Goal: Information Seeking & Learning: Learn about a topic

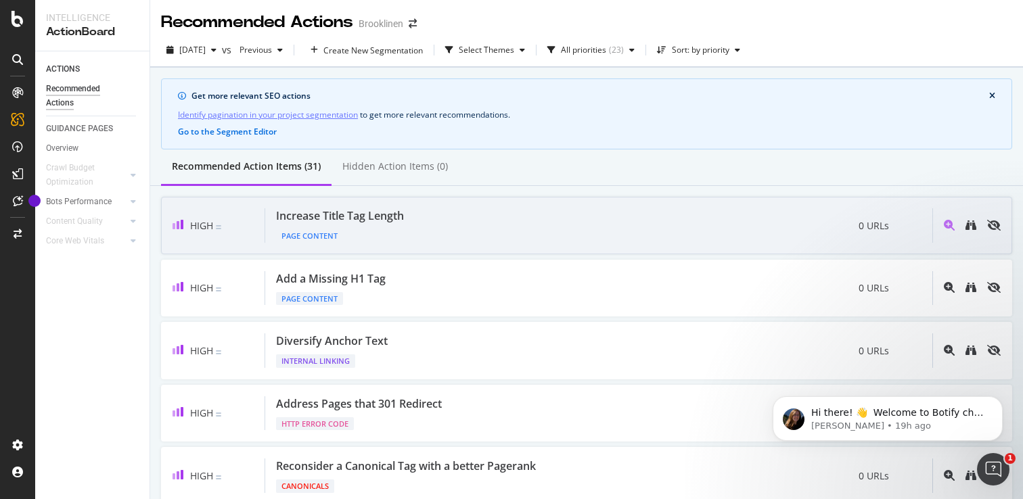
click at [229, 244] on div "High Increase Title Tag Length Page Content 0 URLs" at bounding box center [586, 226] width 851 height 58
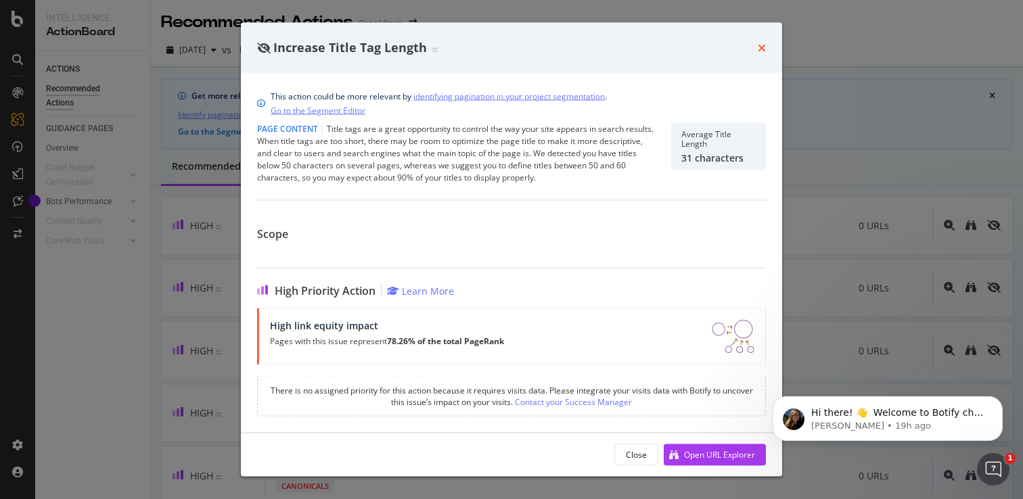
click at [762, 49] on icon "times" at bounding box center [762, 47] width 8 height 11
